Goal: Task Accomplishment & Management: Manage account settings

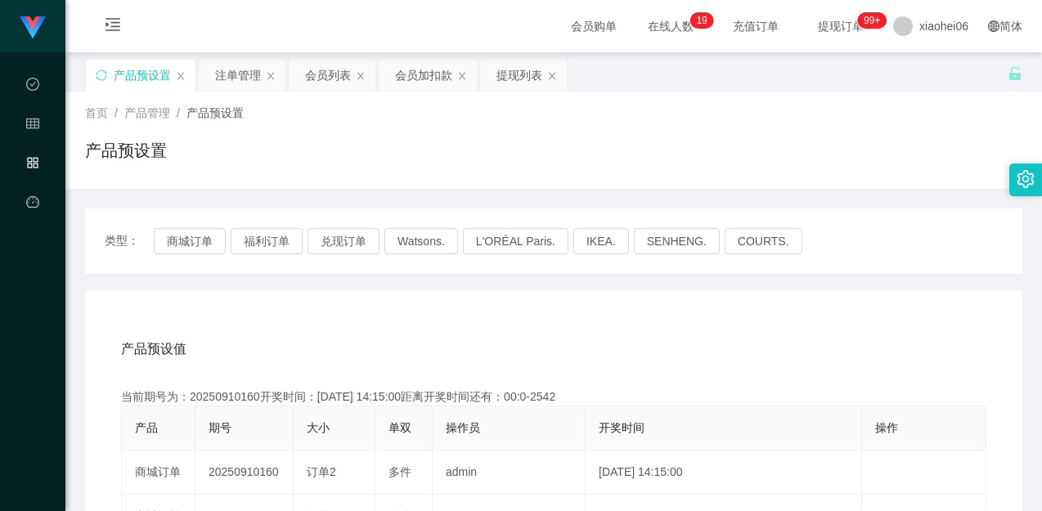
click at [769, 145] on div "产品预设置" at bounding box center [553, 157] width 937 height 38
click at [101, 77] on icon "图标: sync" at bounding box center [101, 75] width 11 height 11
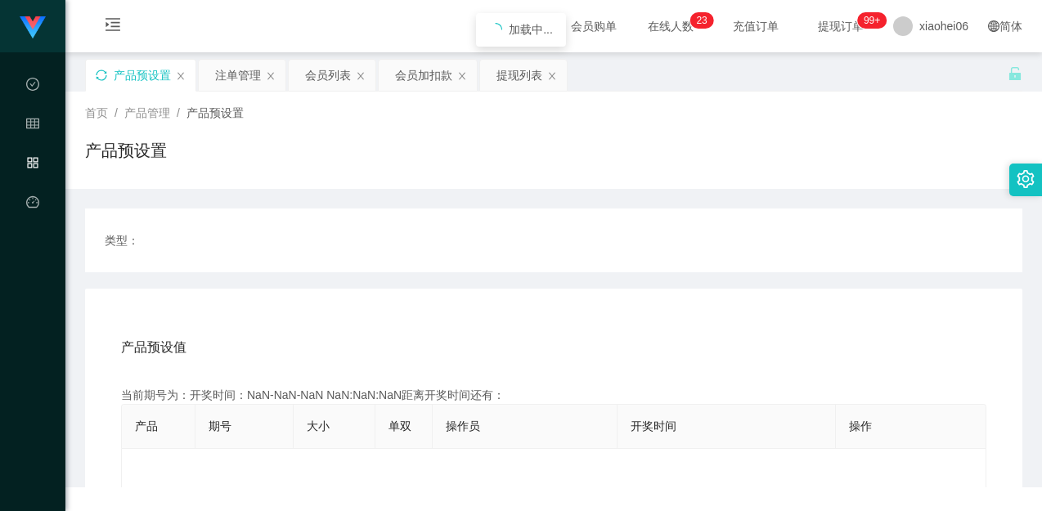
click at [506, 139] on div "产品预设置" at bounding box center [553, 157] width 937 height 38
click at [545, 136] on div "首页 / 产品管理 / 产品预设置 / 产品预设置" at bounding box center [553, 140] width 937 height 71
drag, startPoint x: 354, startPoint y: 196, endPoint x: 339, endPoint y: 178, distance: 23.8
click at [354, 195] on div "类型： 产品预设值 添加期号 当前期号为：开奖时间：NaN-NaN-NaN NaN:NaN:NaN距离开奖时间还有： 产品 期号 大小 单双 操作员 开奖时间…" at bounding box center [553, 397] width 937 height 416
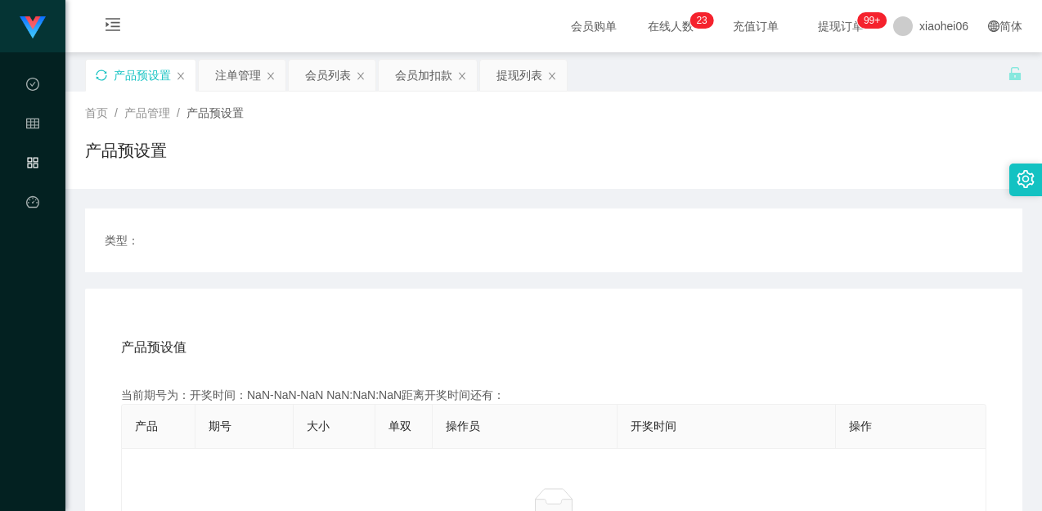
click at [101, 74] on icon "图标: sync" at bounding box center [101, 75] width 11 height 11
click at [449, 217] on div "类型：" at bounding box center [553, 241] width 937 height 64
click at [103, 73] on icon "图标: sync" at bounding box center [101, 75] width 11 height 11
click at [529, 215] on div "类型：" at bounding box center [553, 241] width 937 height 64
click at [565, 203] on div "类型： 产品预设值 添加期号 当前期号为：开奖时间：NaN-NaN-NaN NaN:NaN:NaN距离开奖时间还有： 产品 期号 大小 单双 操作员 开奖时间…" at bounding box center [553, 397] width 937 height 416
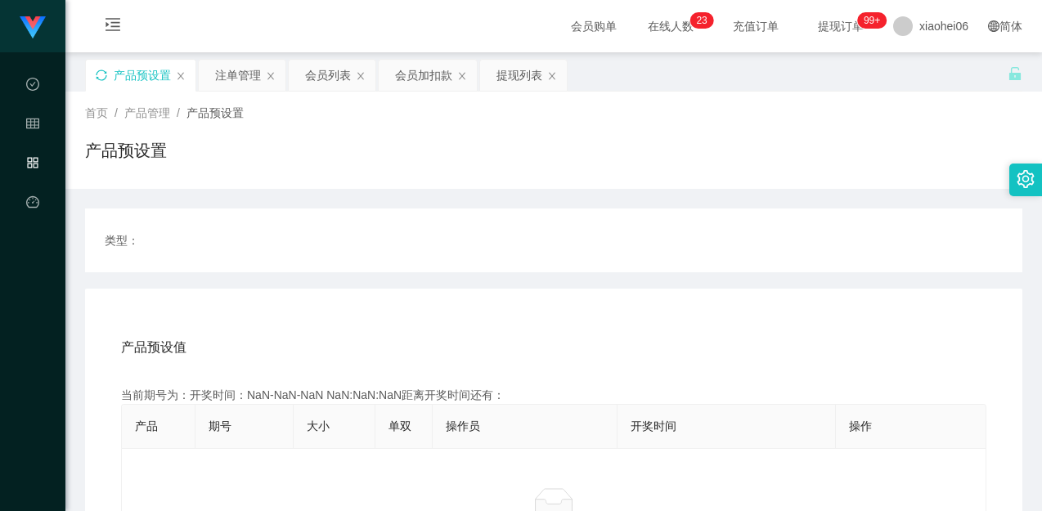
drag, startPoint x: 552, startPoint y: 205, endPoint x: 585, endPoint y: 197, distance: 33.7
click at [558, 205] on div "类型： 产品预设值 添加期号 当前期号为：开奖时间：NaN-NaN-NaN NaN:NaN:NaN距离开奖时间还有： 产品 期号 大小 单双 操作员 开奖时间…" at bounding box center [553, 397] width 937 height 416
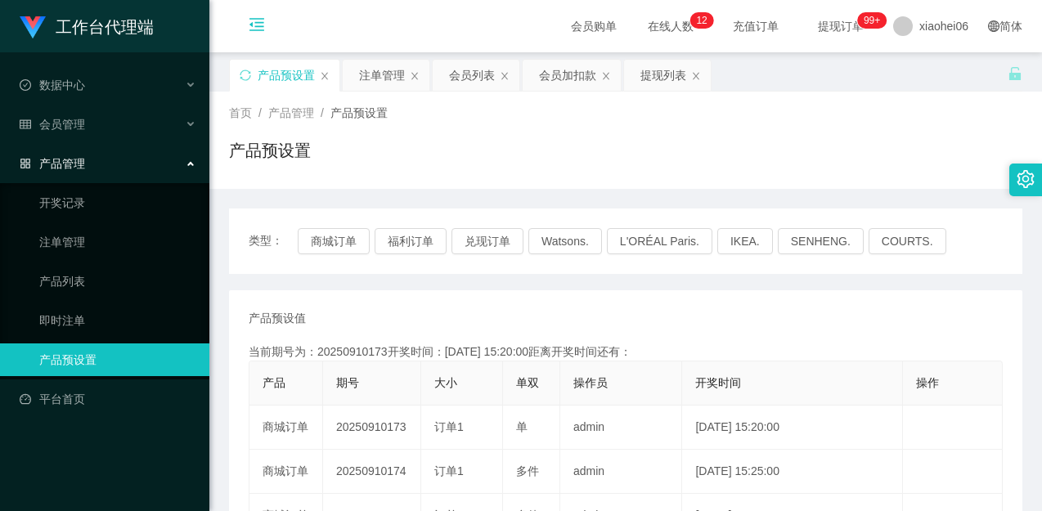
click at [248, 17] on icon "图标: menu-fold" at bounding box center [257, 27] width 56 height 52
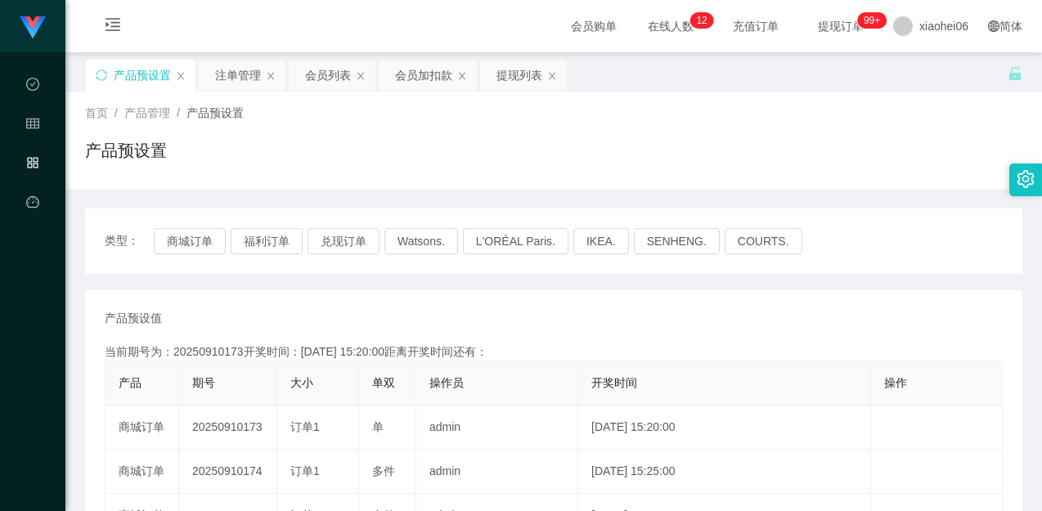
drag, startPoint x: 560, startPoint y: 120, endPoint x: 538, endPoint y: 152, distance: 38.8
click at [561, 122] on div "首页 / 产品管理 / 产品预设置 / 产品预设置" at bounding box center [553, 140] width 937 height 71
click at [266, 166] on div "产品预设置" at bounding box center [553, 157] width 937 height 38
drag, startPoint x: 98, startPoint y: 79, endPoint x: 120, endPoint y: 85, distance: 22.8
click at [98, 79] on icon "图标: sync" at bounding box center [101, 75] width 11 height 11
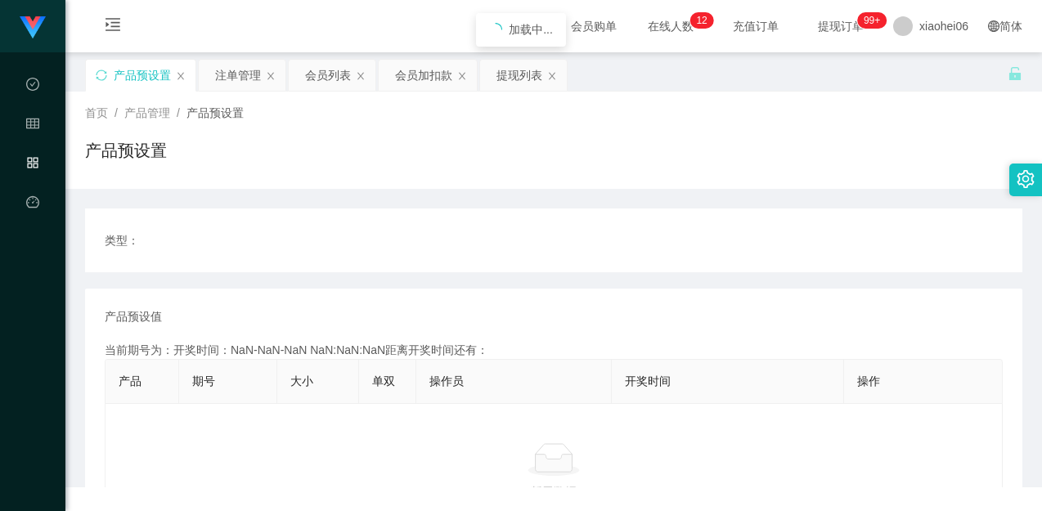
click at [425, 121] on main "关闭左侧 关闭右侧 关闭其它 刷新页面 产品预设置 注单管理 会员列表 会员加扣款 提现列表 首页 / 产品管理 / 产品预设置 / 产品预设置 类型： 产品…" at bounding box center [553, 231] width 977 height 359
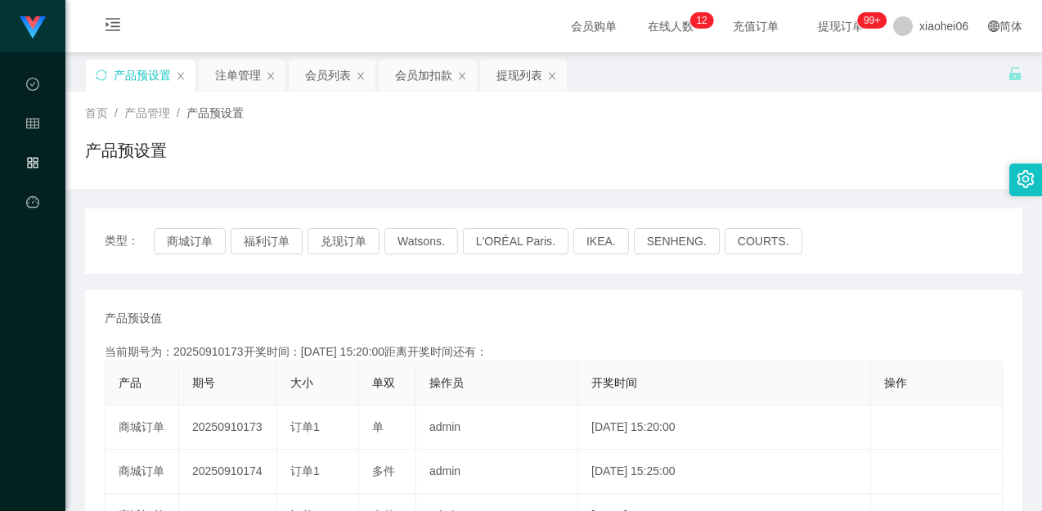
click at [467, 135] on div "首页 / 产品管理 / 产品预设置 / 产品预设置" at bounding box center [553, 140] width 937 height 71
click at [645, 141] on div "产品预设置" at bounding box center [553, 157] width 937 height 38
drag, startPoint x: 196, startPoint y: 232, endPoint x: 236, endPoint y: 236, distance: 40.2
click at [196, 232] on button "商城订单" at bounding box center [190, 241] width 72 height 26
click at [575, 177] on div "首页 / 产品管理 / 产品预设置 / 产品预设置" at bounding box center [553, 140] width 977 height 97
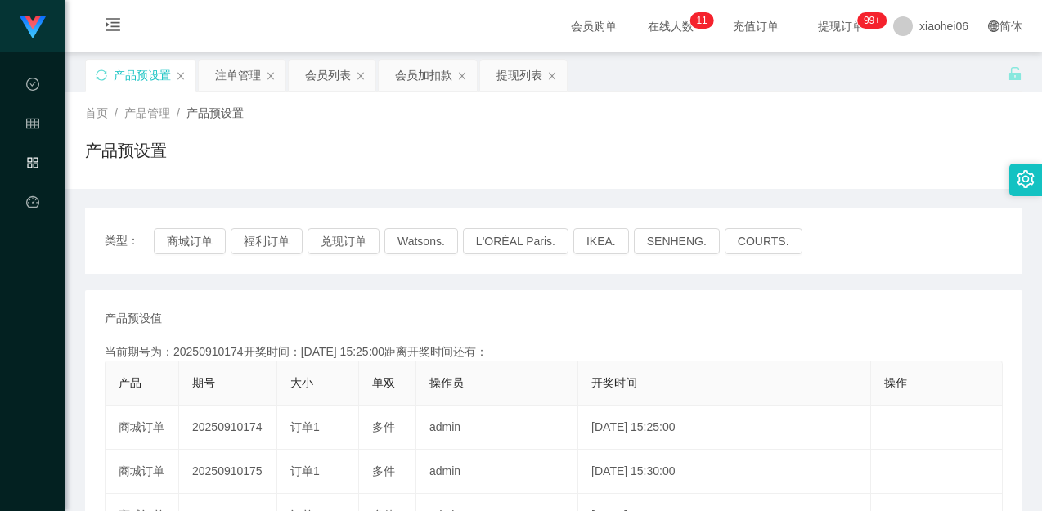
drag, startPoint x: 727, startPoint y: 161, endPoint x: 759, endPoint y: 205, distance: 54.5
click at [727, 160] on div "产品预设置" at bounding box center [553, 157] width 937 height 38
click at [885, 217] on div "类型： 商城订单 福利订单 兑现订单 Watsons. L'ORÉAL Paris. IKEA. SENHENG. COURTS." at bounding box center [553, 241] width 937 height 65
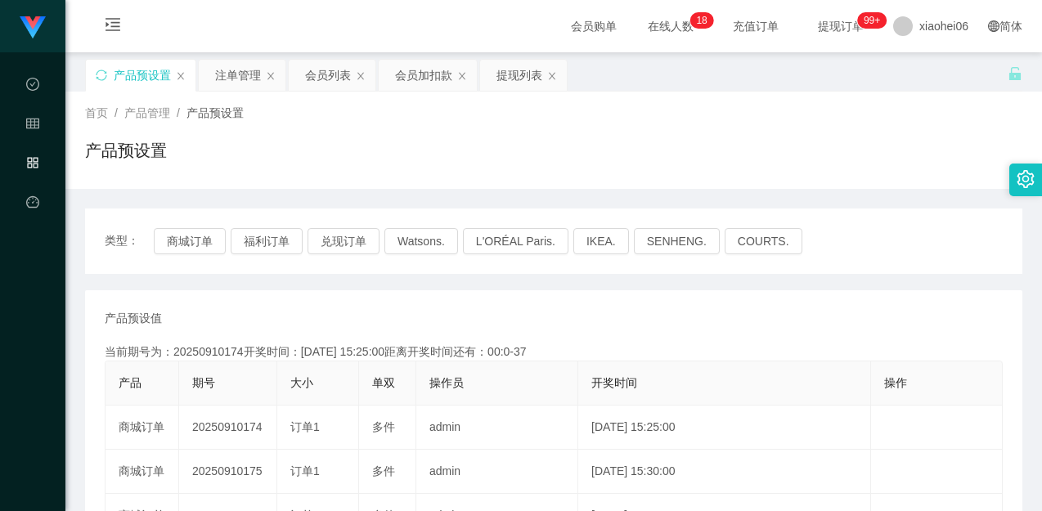
click at [483, 134] on div "首页 / 产品管理 / 产品预设置 / 产品预设置" at bounding box center [553, 140] width 937 height 71
click at [191, 246] on button "商城订单" at bounding box center [190, 241] width 72 height 26
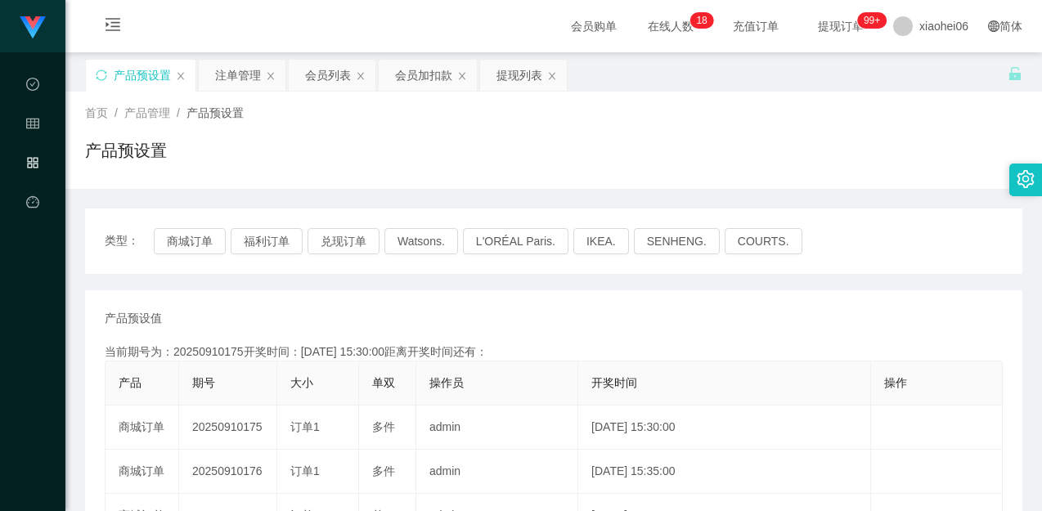
click at [225, 75] on div "注单管理" at bounding box center [238, 75] width 46 height 31
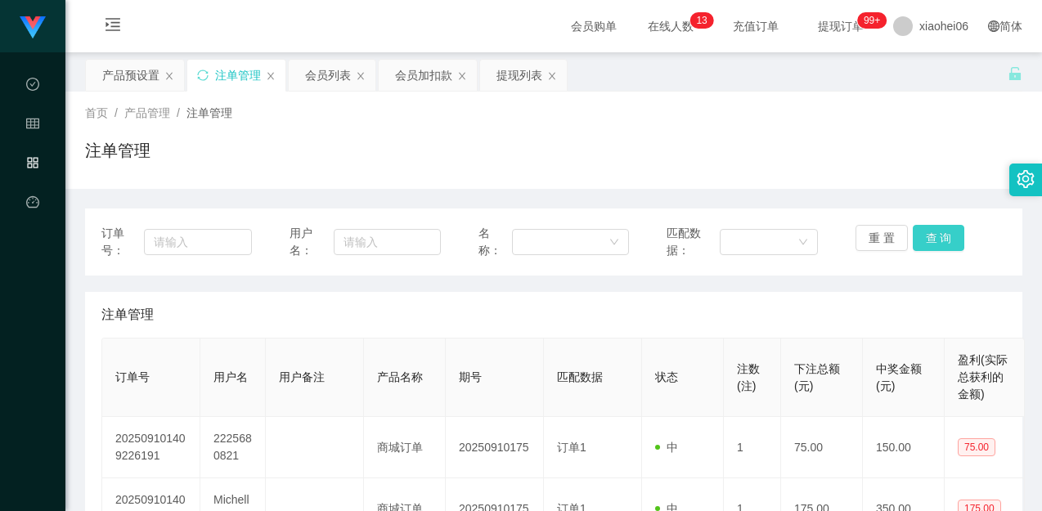
drag, startPoint x: 958, startPoint y: 227, endPoint x: 935, endPoint y: 236, distance: 24.9
click at [957, 227] on div "重 置 查 询" at bounding box center [931, 242] width 151 height 34
click at [935, 236] on button "查 询" at bounding box center [939, 238] width 52 height 26
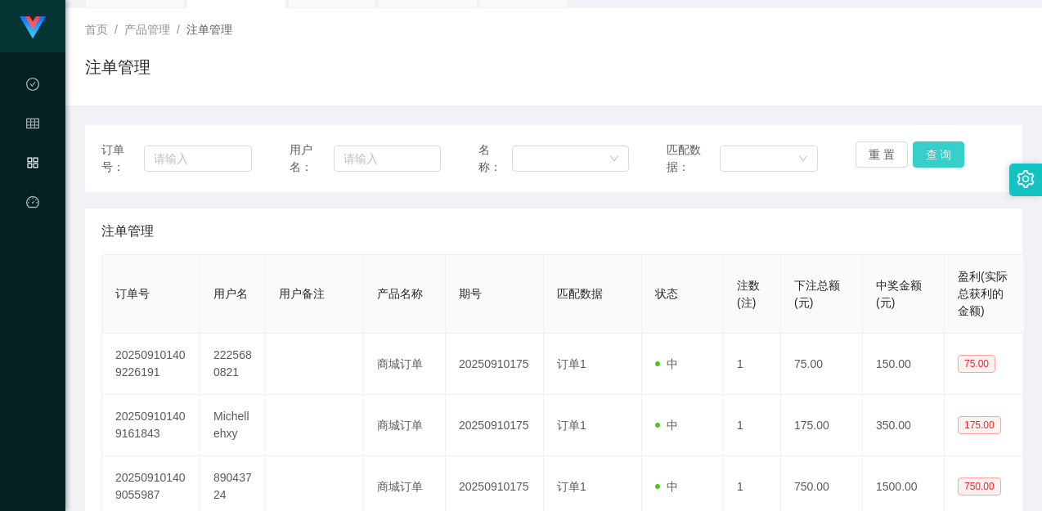
scroll to position [164, 0]
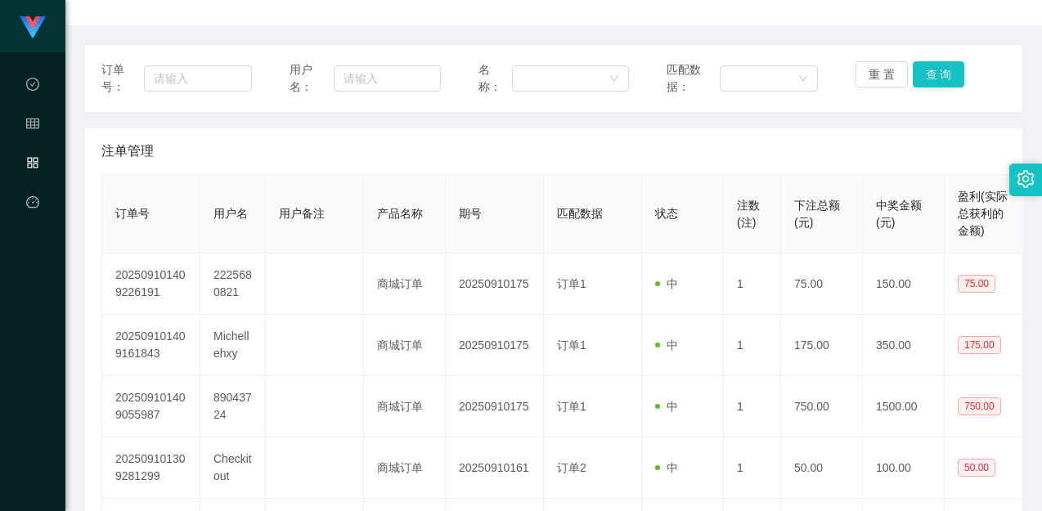
click at [945, 53] on div "订单号： 用户名： 名称： 匹配数据： 重 置 查 询" at bounding box center [553, 78] width 937 height 67
click at [951, 70] on button "查 询" at bounding box center [939, 74] width 52 height 26
click at [951, 70] on div "重 置 查 询" at bounding box center [931, 78] width 151 height 34
click at [937, 142] on div "注单管理" at bounding box center [553, 151] width 905 height 46
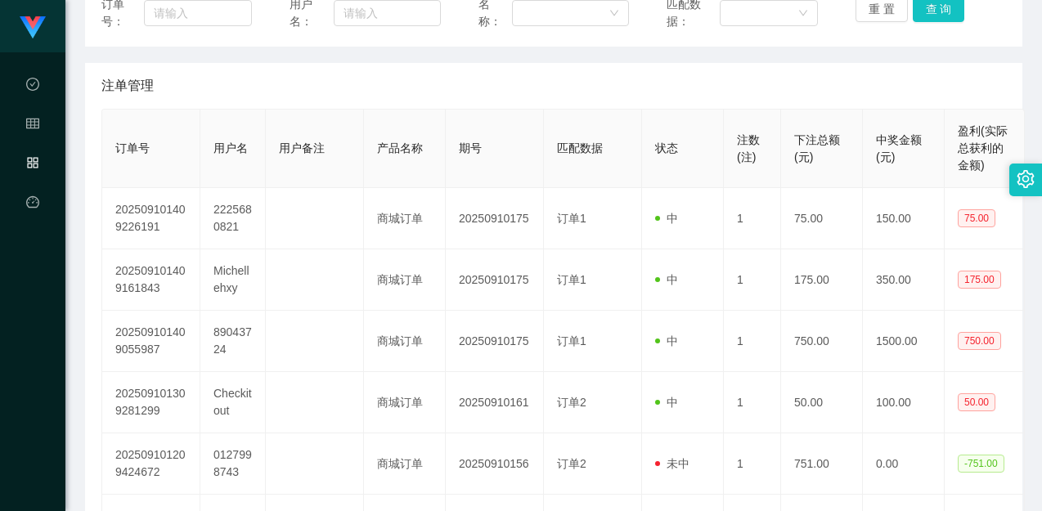
scroll to position [245, 0]
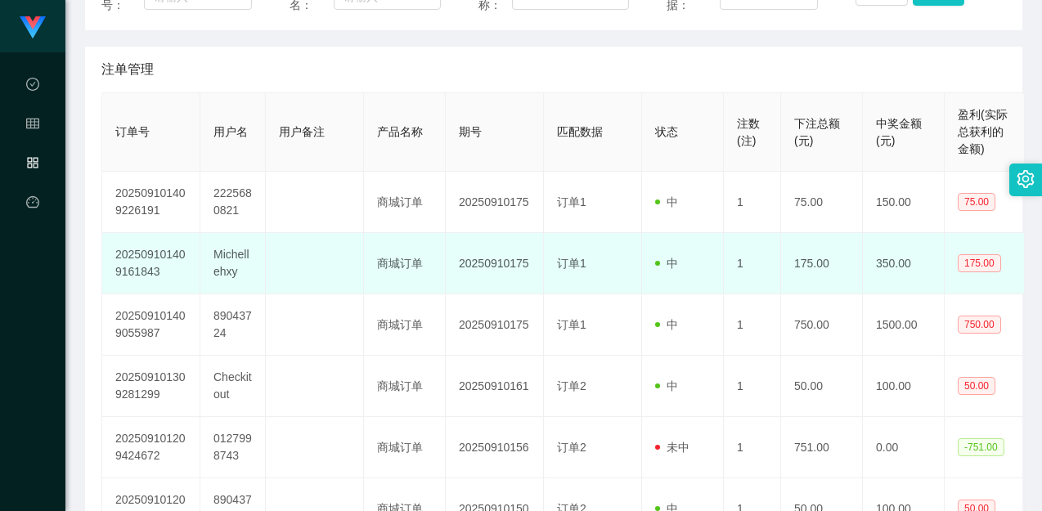
click at [565, 248] on td "订单1" at bounding box center [593, 263] width 98 height 61
click at [231, 259] on td "Michellehxy" at bounding box center [232, 263] width 65 height 61
click at [231, 258] on td "Michellehxy" at bounding box center [232, 263] width 65 height 61
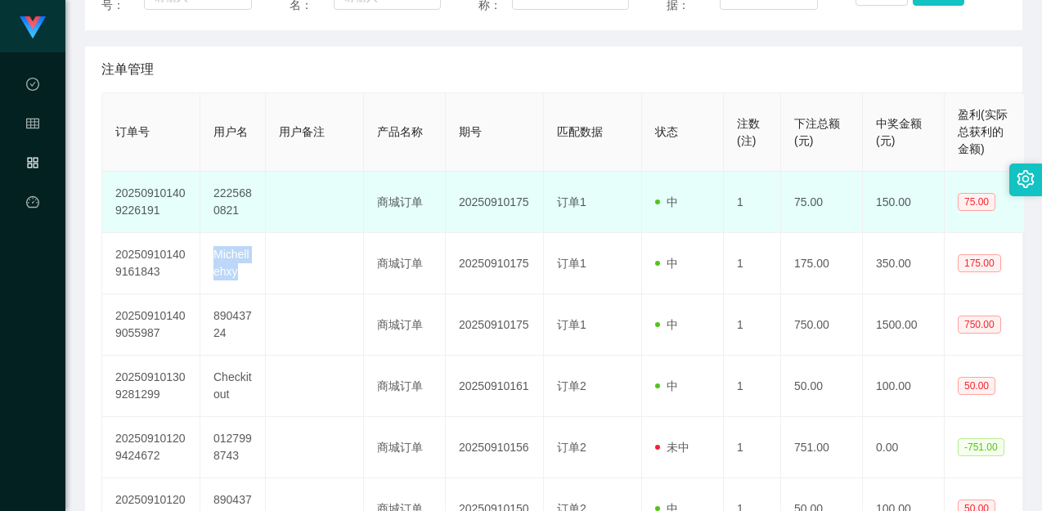
copy td "Michellehxy"
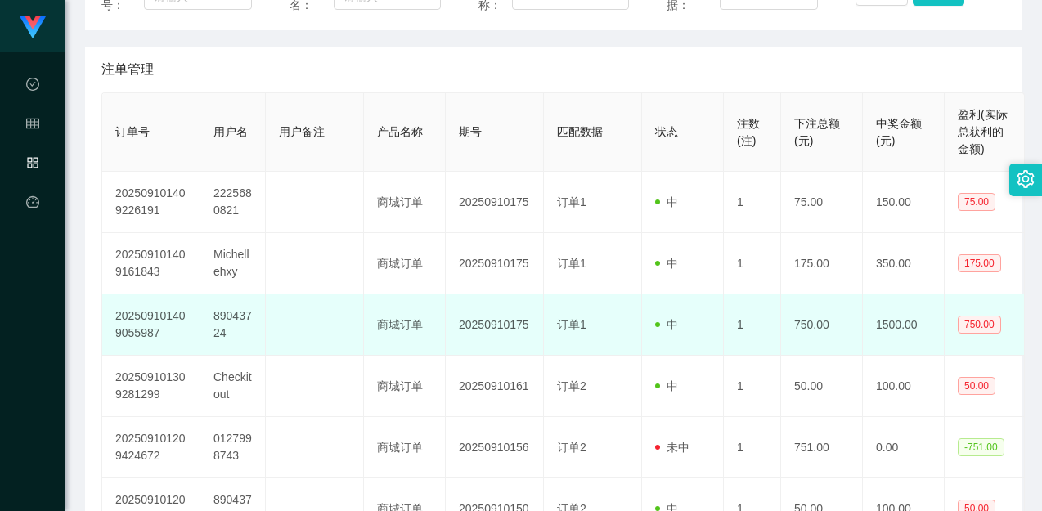
click at [666, 317] on span at bounding box center [660, 325] width 11 height 17
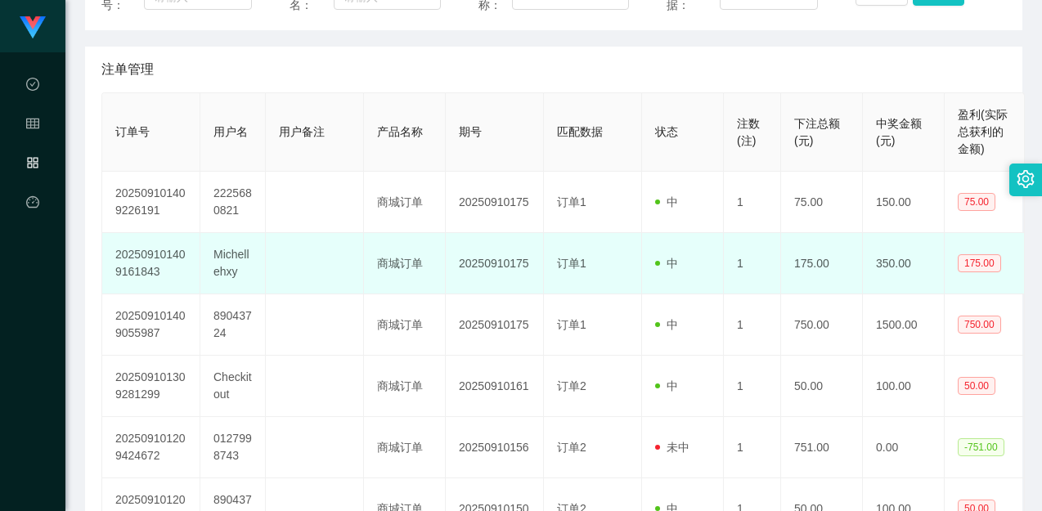
click at [650, 257] on td "中" at bounding box center [683, 263] width 82 height 61
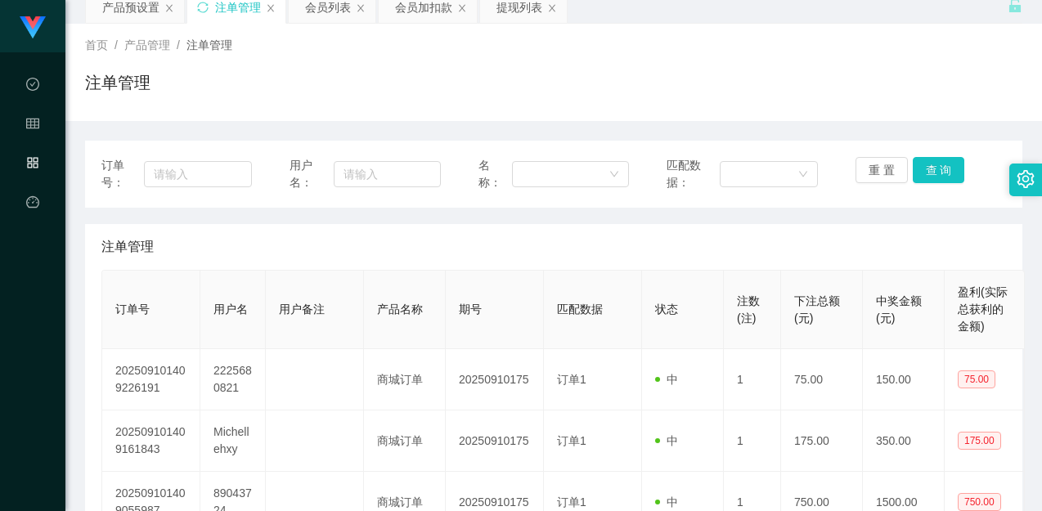
scroll to position [0, 0]
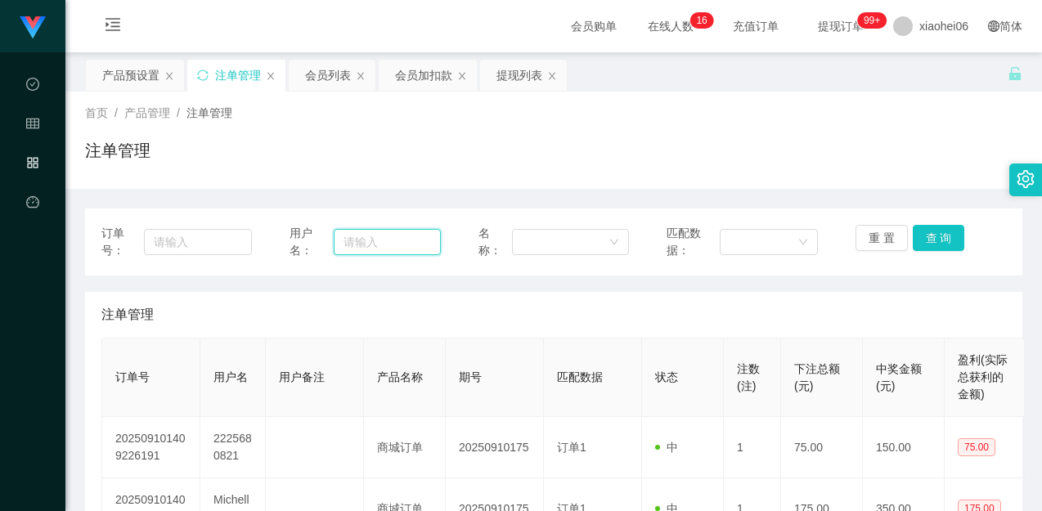
click at [373, 237] on input "text" at bounding box center [387, 242] width 107 height 26
click at [320, 75] on div "会员列表" at bounding box center [328, 75] width 46 height 31
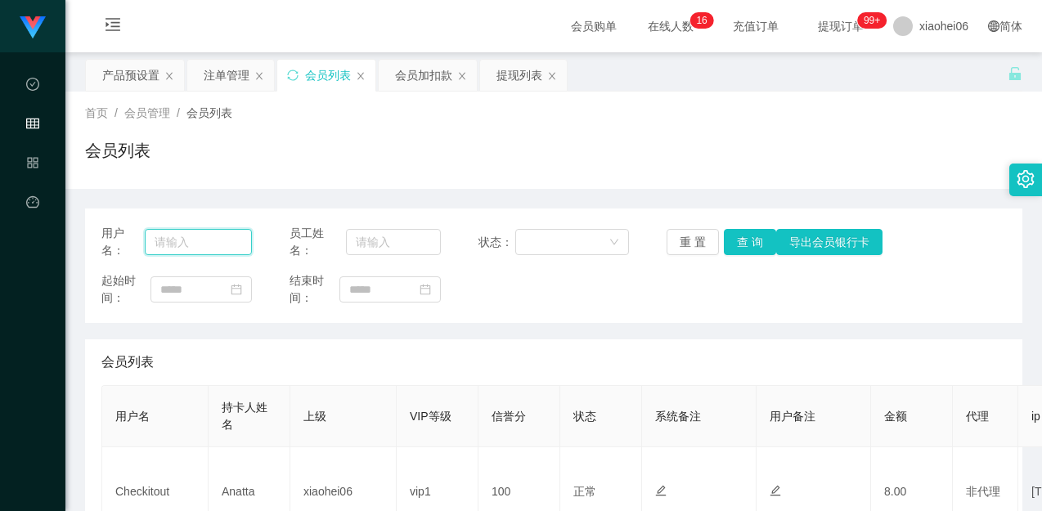
click at [236, 242] on input "text" at bounding box center [198, 242] width 107 height 26
paste input "Moo780"
click at [744, 249] on button "查 询" at bounding box center [750, 242] width 52 height 26
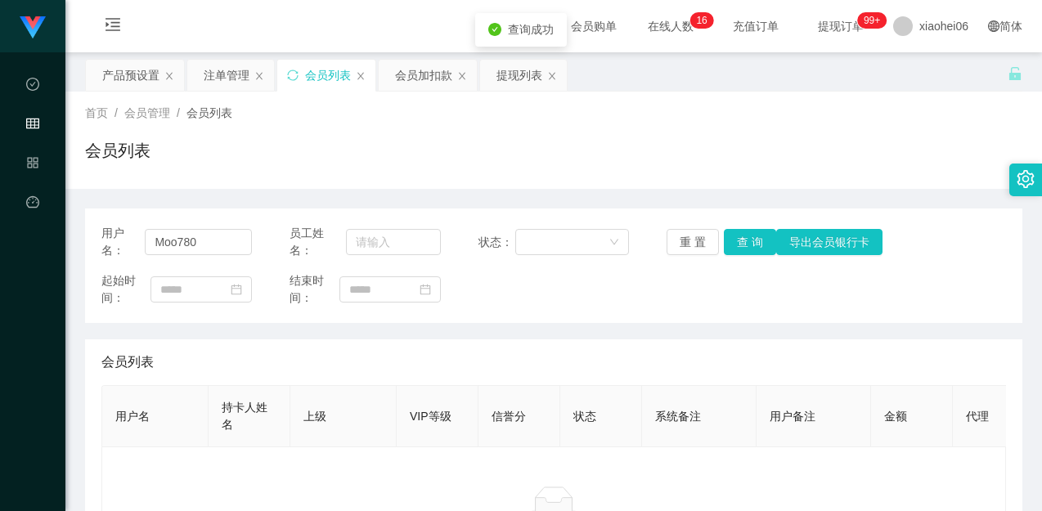
click at [614, 157] on div "会员列表" at bounding box center [553, 157] width 937 height 38
click at [176, 240] on input "Moo780" at bounding box center [198, 242] width 107 height 26
type input "Moo780"
click at [732, 249] on button "查 询" at bounding box center [750, 242] width 52 height 26
click at [698, 335] on div "用户名： Moo780 员工姓名： 状态： 重 置 查 询 导出会员银行卡 起始时间： 结束时间： 会员列表 用户名 持卡人姓名 上级 VIP等级 信誉分 状…" at bounding box center [553, 396] width 937 height 375
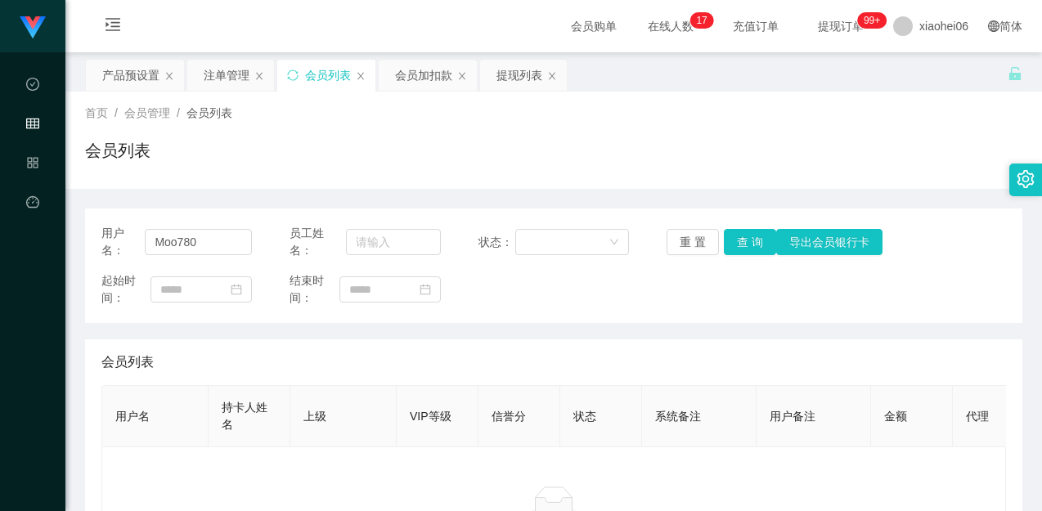
click at [697, 129] on div "首页 / 会员管理 / 会员列表 / 会员列表" at bounding box center [553, 140] width 937 height 71
